Goal: Task Accomplishment & Management: Use online tool/utility

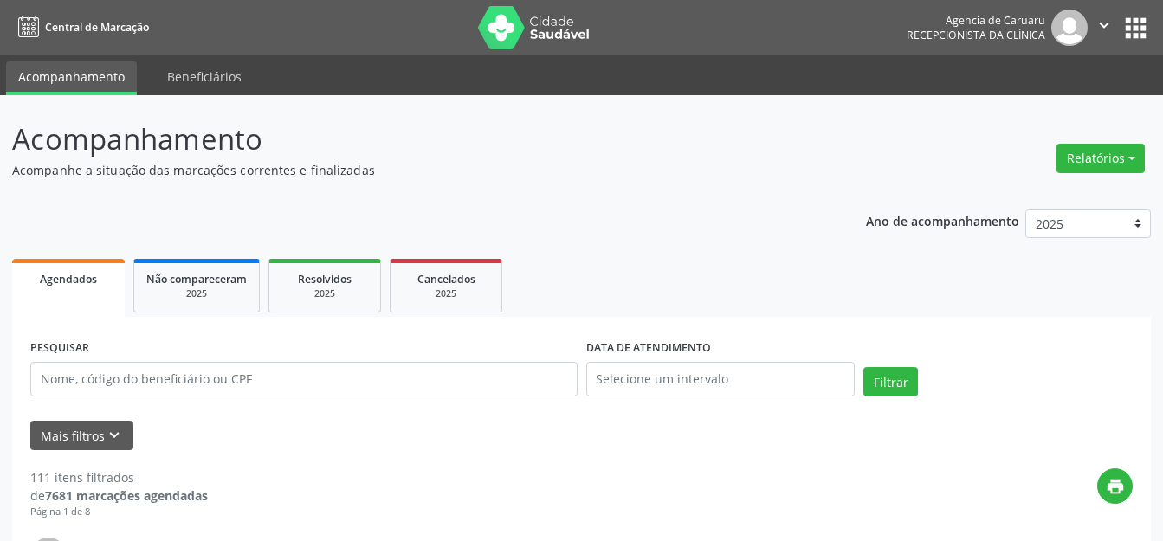
click at [1055, 139] on div "Relatórios Agendamentos Procedimentos realizados" at bounding box center [1100, 159] width 100 height 42
click at [1054, 151] on div "Relatórios Agendamentos Procedimentos realizados" at bounding box center [1100, 159] width 100 height 42
click at [1062, 168] on button "Relatórios" at bounding box center [1100, 158] width 88 height 29
click at [1016, 192] on link "Agendamentos" at bounding box center [1052, 196] width 186 height 24
select select "7"
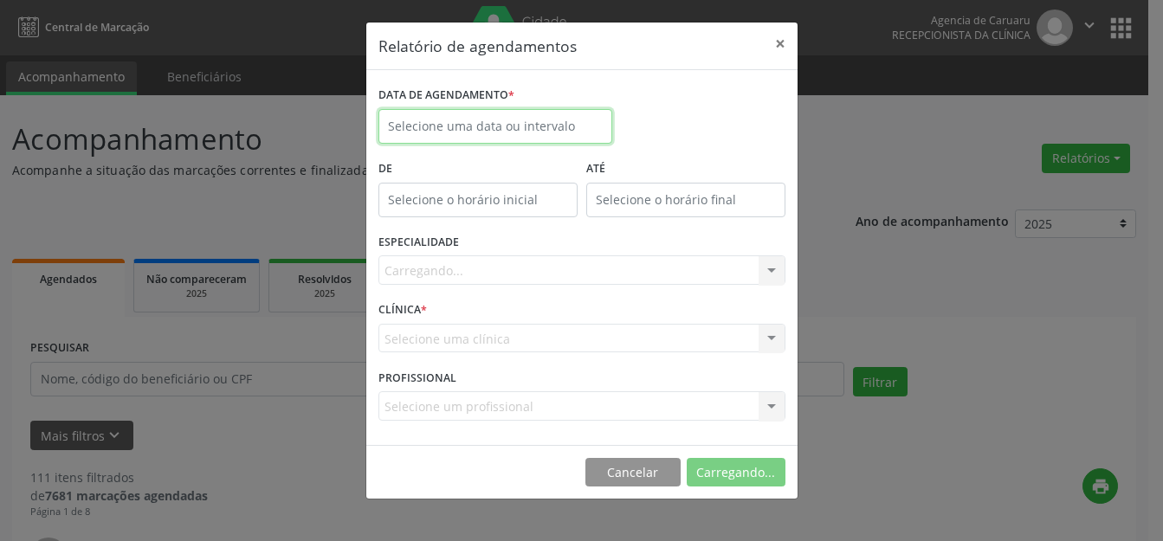
click at [481, 117] on input "text" at bounding box center [495, 126] width 234 height 35
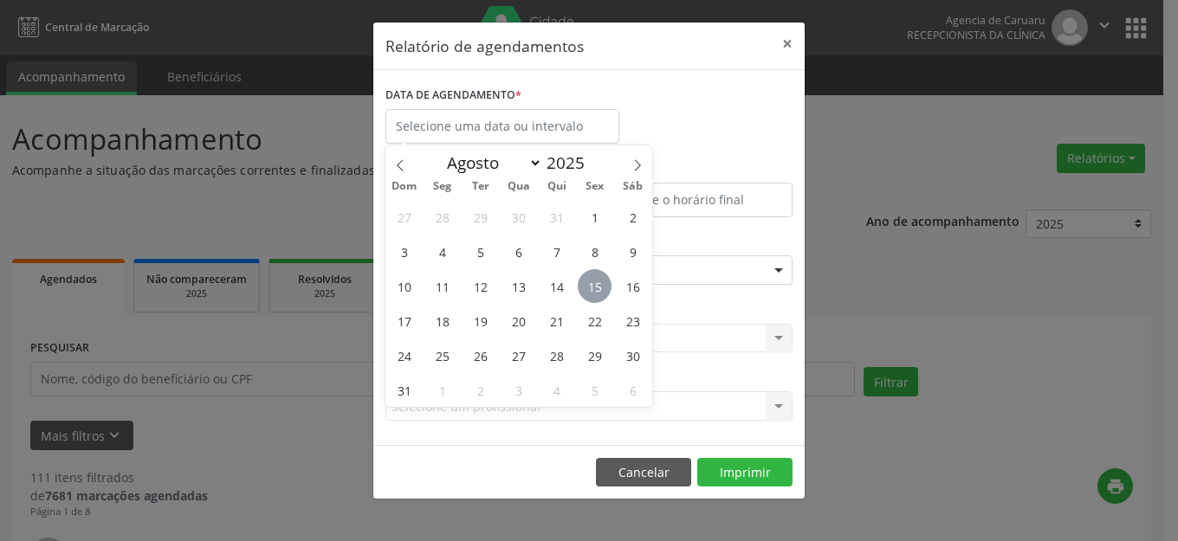
click at [593, 292] on span "15" at bounding box center [595, 286] width 34 height 34
type input "[DATE]"
click at [593, 292] on span "15" at bounding box center [595, 286] width 34 height 34
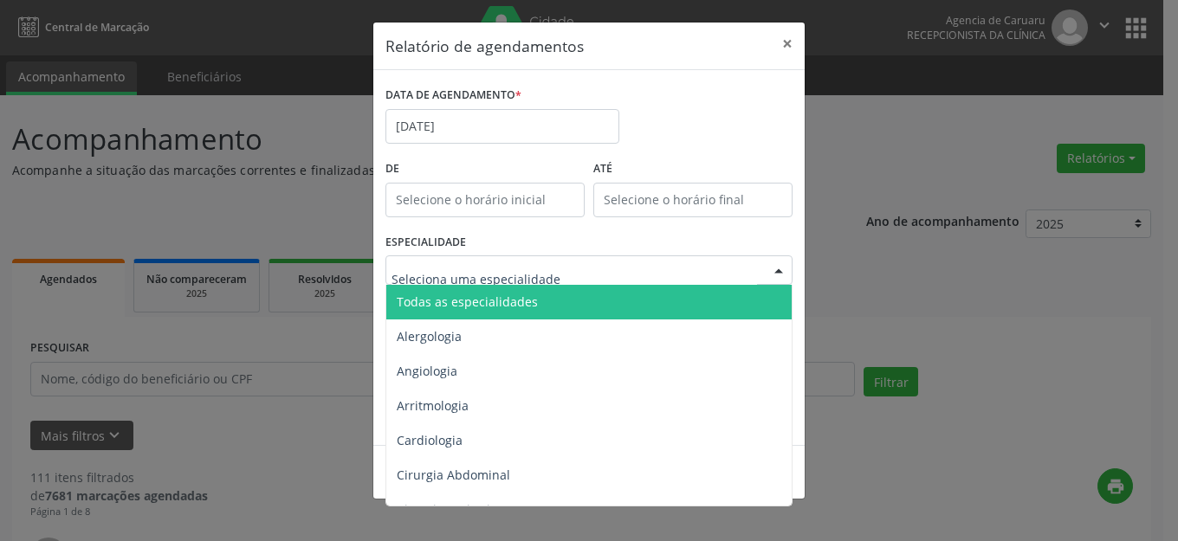
click at [539, 291] on span "Todas as especialidades" at bounding box center [590, 302] width 408 height 35
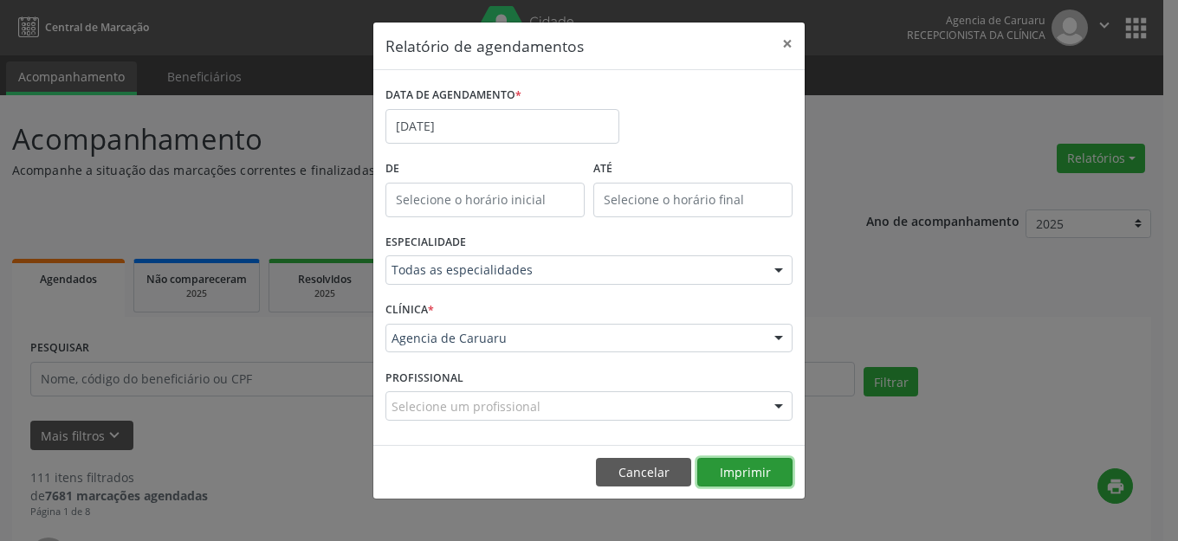
click at [766, 474] on button "Imprimir" at bounding box center [744, 472] width 95 height 29
